Goal: Task Accomplishment & Management: Manage account settings

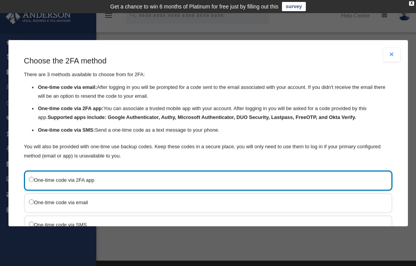
click at [29, 220] on label "One-time code via SMS" at bounding box center [204, 225] width 351 height 10
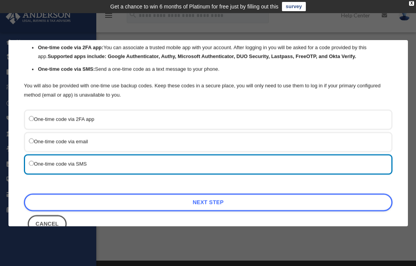
scroll to position [60, 0]
click at [234, 194] on link "Next Step" at bounding box center [208, 203] width 368 height 18
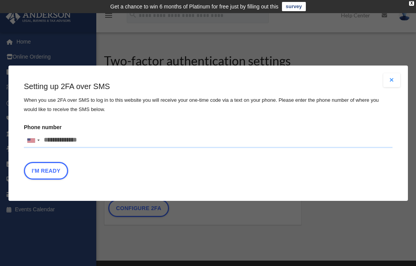
click at [104, 137] on input "Phone number United States +1 United Kingdom +44 Afghanistan (‫افغانستان‬‎) +93…" at bounding box center [208, 139] width 368 height 15
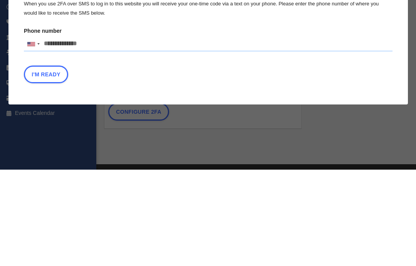
type input "**********"
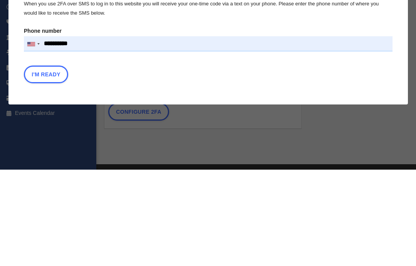
scroll to position [96, 0]
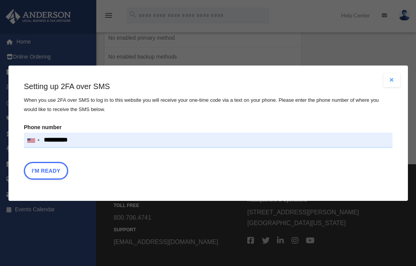
click at [55, 176] on button "I'm Ready" at bounding box center [46, 170] width 44 height 18
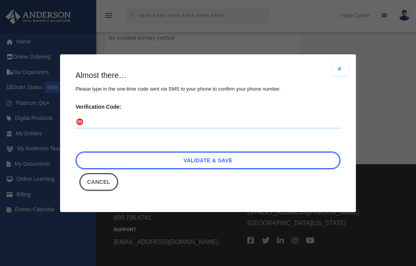
click at [144, 126] on input "Verification Code:" at bounding box center [207, 122] width 265 height 12
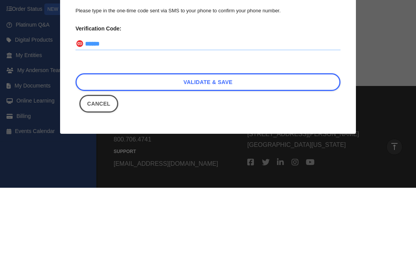
type input "******"
click at [284, 151] on link "Validate & Save" at bounding box center [207, 160] width 265 height 18
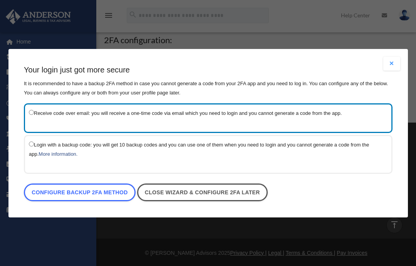
click at [236, 164] on div "Login with a backup code: you will get 10 backup codes and you can use one of t…" at bounding box center [208, 154] width 368 height 39
click at [239, 198] on link "Close wizard & configure 2FA later" at bounding box center [202, 192] width 130 height 18
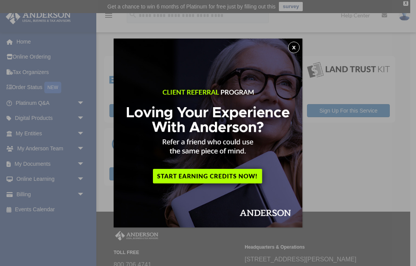
click at [296, 49] on button "x" at bounding box center [294, 48] width 12 height 12
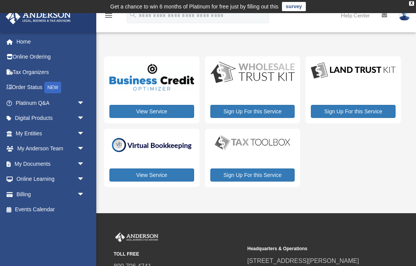
click at [53, 133] on link "My Entities arrow_drop_down" at bounding box center [50, 132] width 91 height 15
click at [87, 132] on span "arrow_drop_down" at bounding box center [84, 133] width 15 height 16
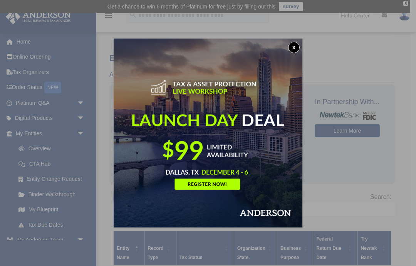
click at [298, 40] on img at bounding box center [208, 132] width 189 height 189
click at [292, 48] on button "x" at bounding box center [294, 48] width 12 height 12
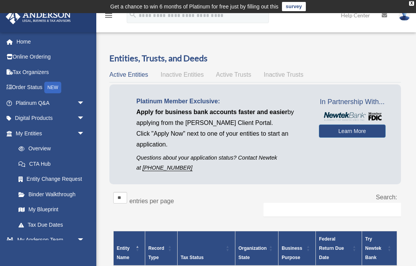
scroll to position [8, 0]
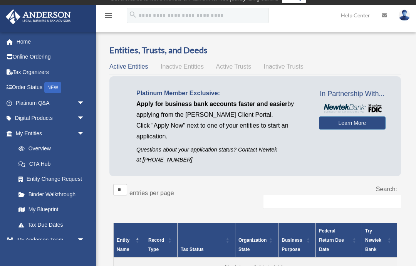
click at [50, 206] on link "My Blueprint" at bounding box center [52, 209] width 82 height 15
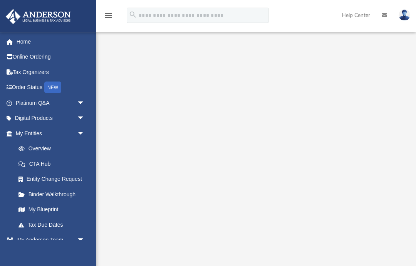
scroll to position [21, 0]
